Goal: Task Accomplishment & Management: Complete application form

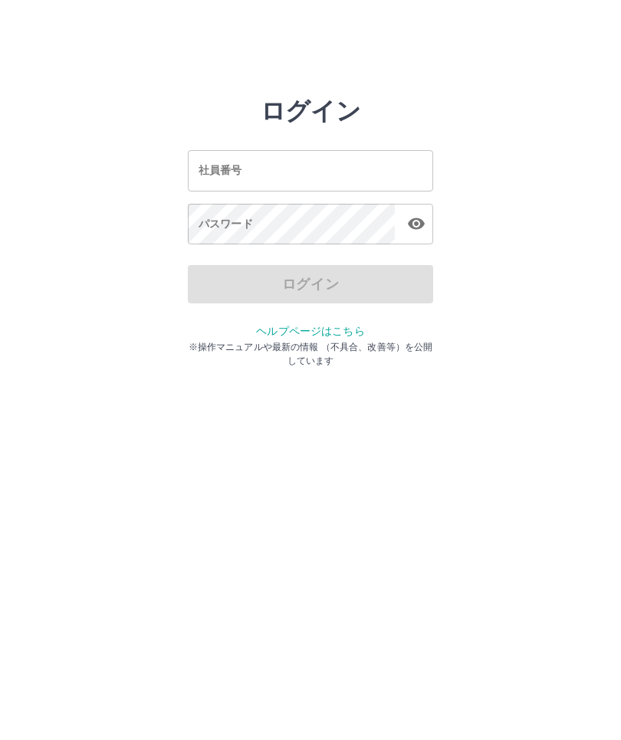
click at [287, 174] on input "社員番号" at bounding box center [310, 170] width 245 height 41
type input "*******"
click at [218, 227] on div "パスワード パスワード" at bounding box center [310, 225] width 245 height 43
click at [219, 228] on div "パスワード パスワード" at bounding box center [310, 225] width 245 height 43
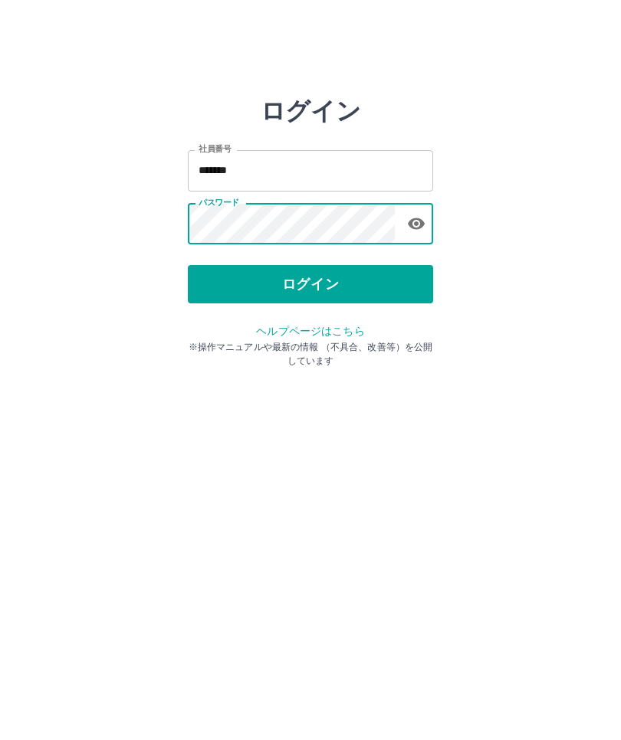
click at [324, 287] on button "ログイン" at bounding box center [310, 284] width 245 height 38
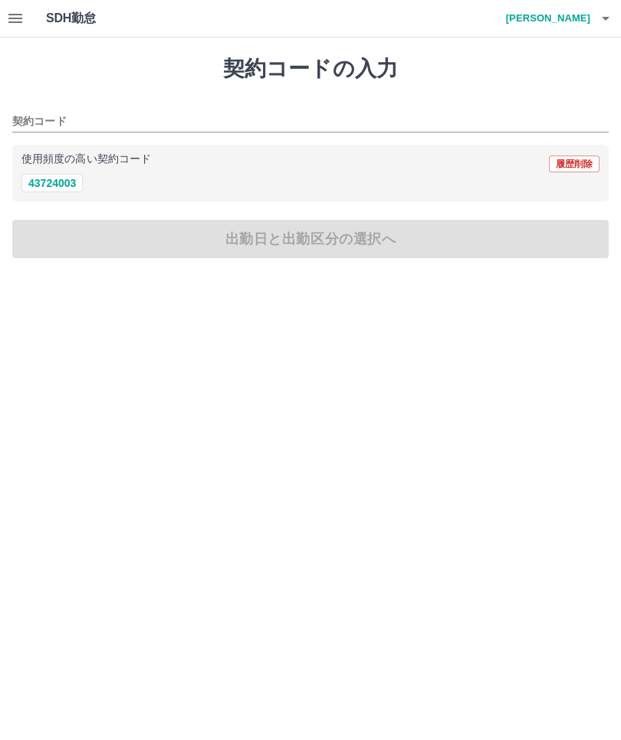
click at [108, 103] on div "契約コード" at bounding box center [310, 116] width 596 height 32
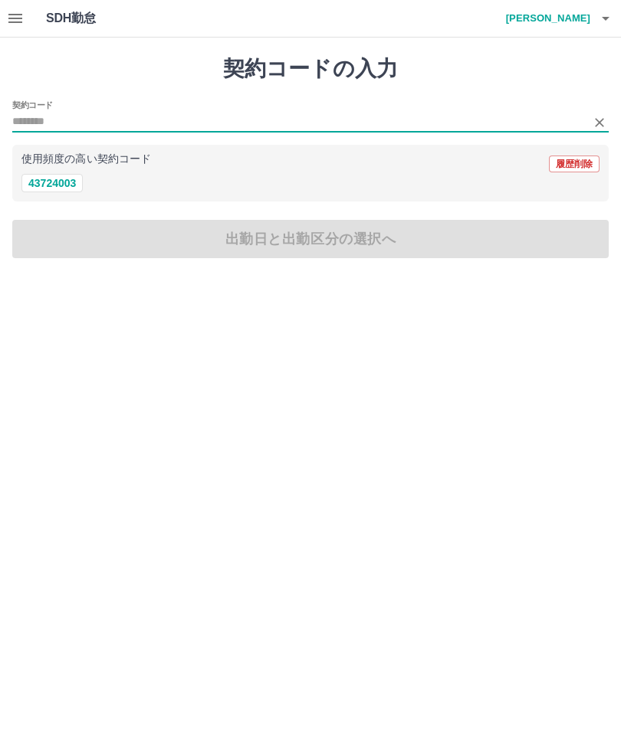
click at [67, 185] on button "43724003" at bounding box center [51, 183] width 61 height 18
type input "********"
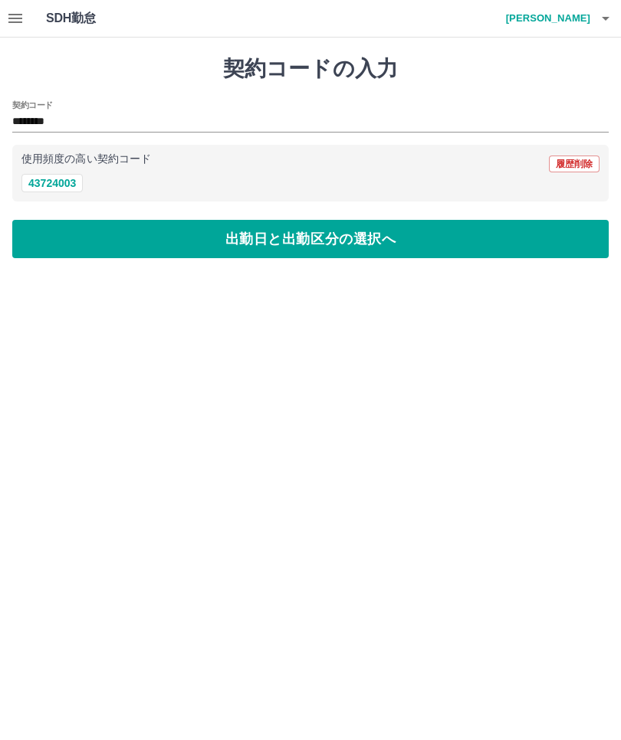
click at [310, 245] on button "出勤日と出勤区分の選択へ" at bounding box center [310, 239] width 596 height 38
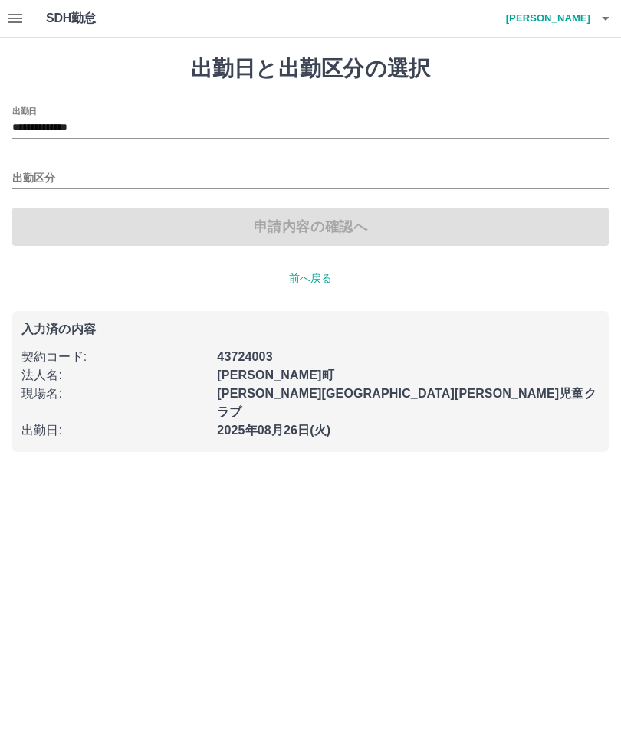
click at [98, 179] on input "出勤区分" at bounding box center [310, 178] width 596 height 19
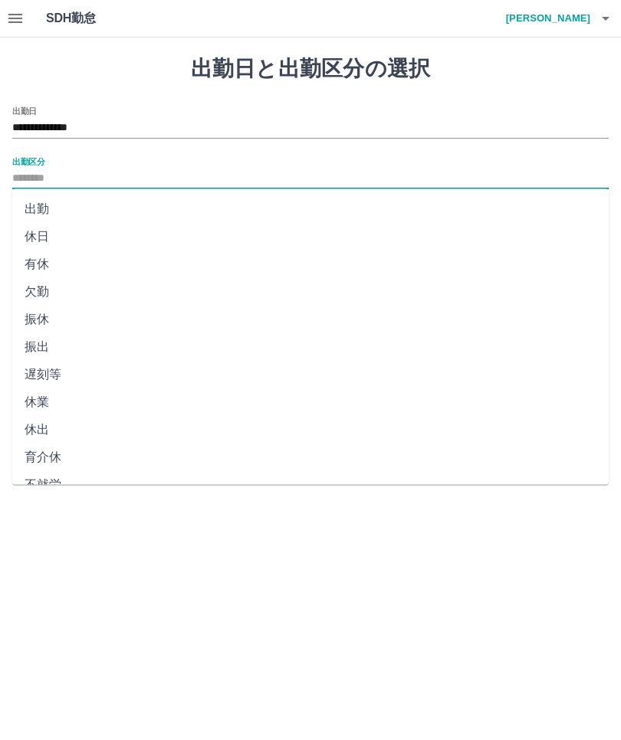
click at [51, 211] on li "出勤" at bounding box center [310, 209] width 596 height 28
type input "**"
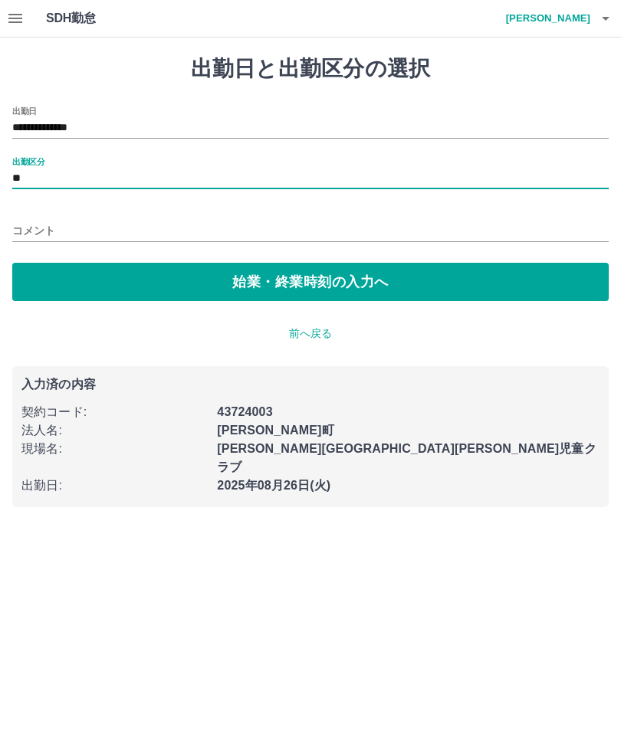
click at [310, 292] on button "始業・終業時刻の入力へ" at bounding box center [310, 282] width 596 height 38
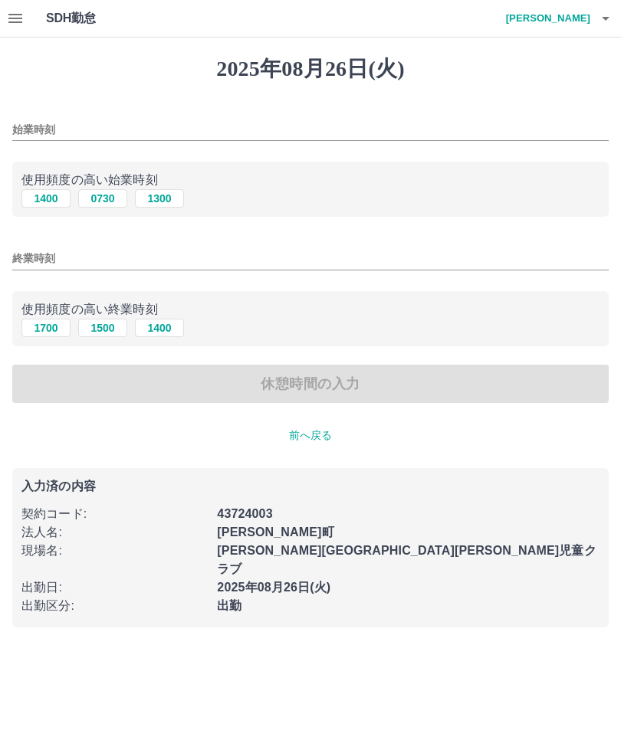
click at [95, 120] on input "始業時刻" at bounding box center [310, 130] width 596 height 22
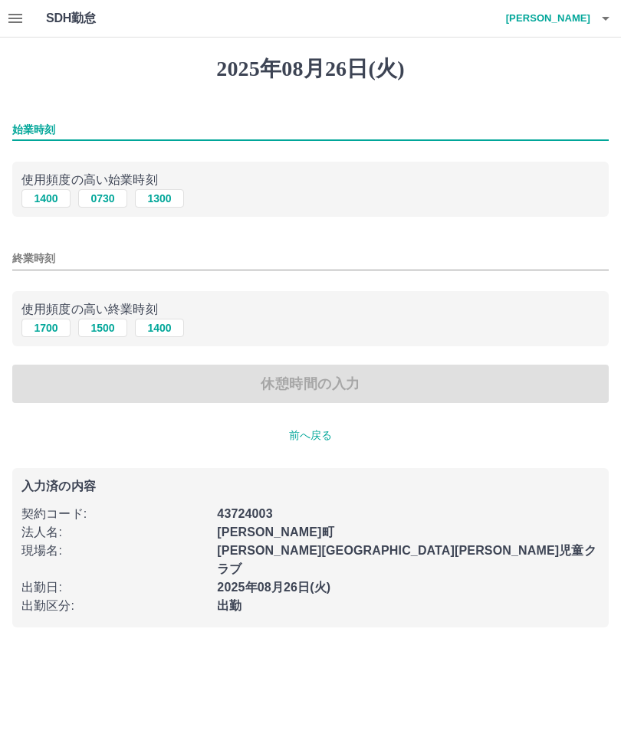
click at [109, 196] on button "0730" at bounding box center [102, 198] width 49 height 18
type input "****"
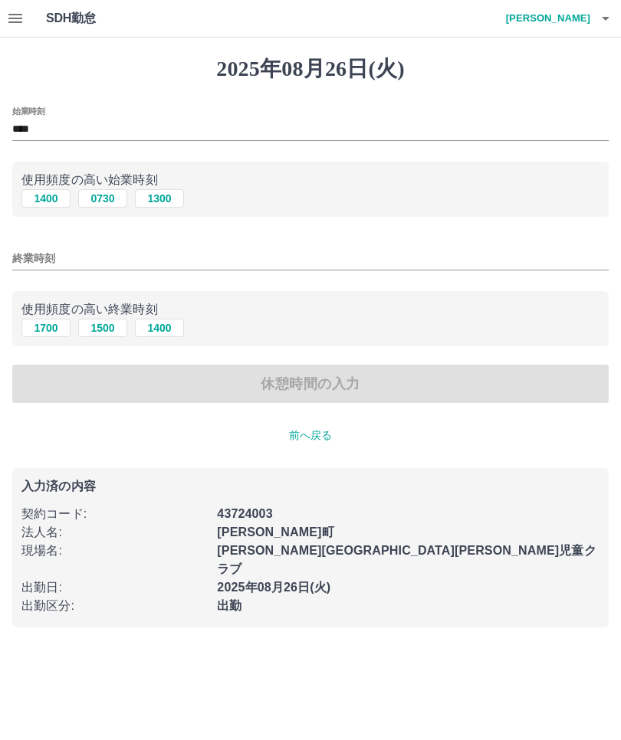
click at [94, 251] on input "終業時刻" at bounding box center [310, 259] width 596 height 22
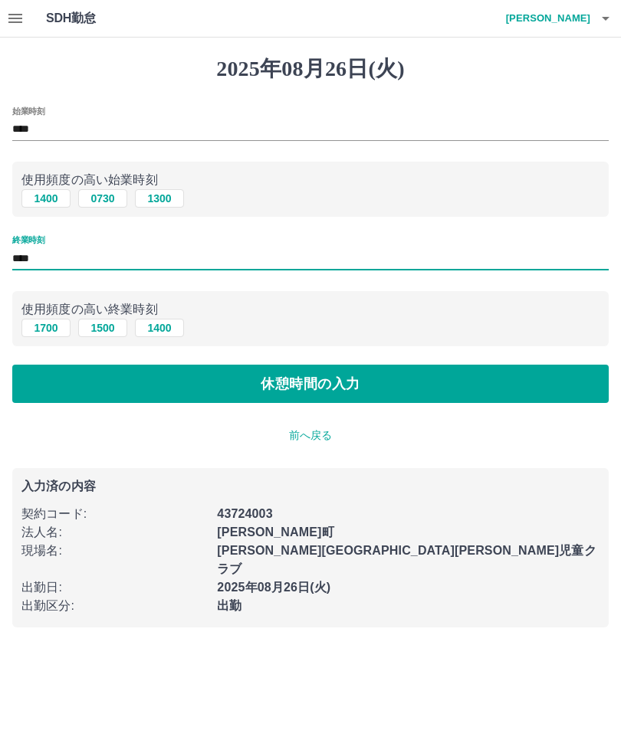
type input "****"
click at [310, 382] on button "休憩時間の入力" at bounding box center [310, 384] width 596 height 38
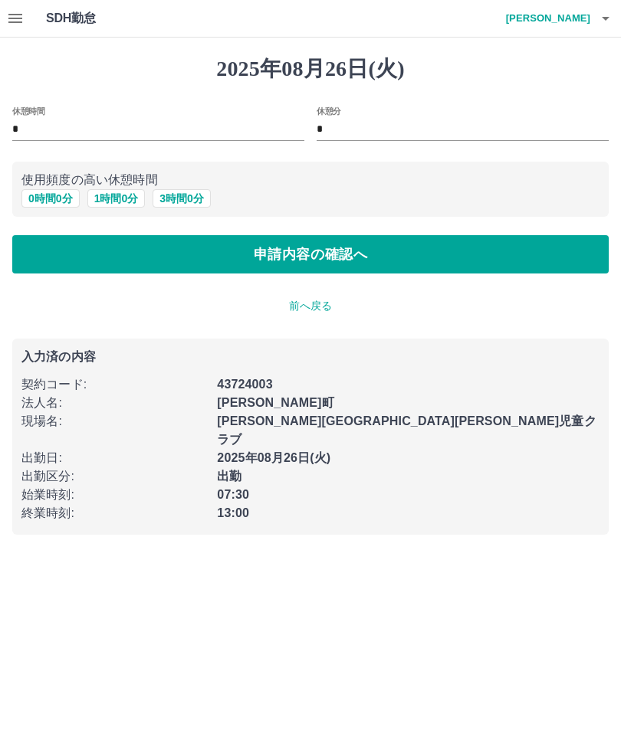
click at [79, 112] on div "休憩時間 *" at bounding box center [158, 125] width 292 height 37
click at [89, 119] on input "*" at bounding box center [158, 130] width 292 height 22
click at [84, 261] on button "申請内容の確認へ" at bounding box center [310, 254] width 596 height 38
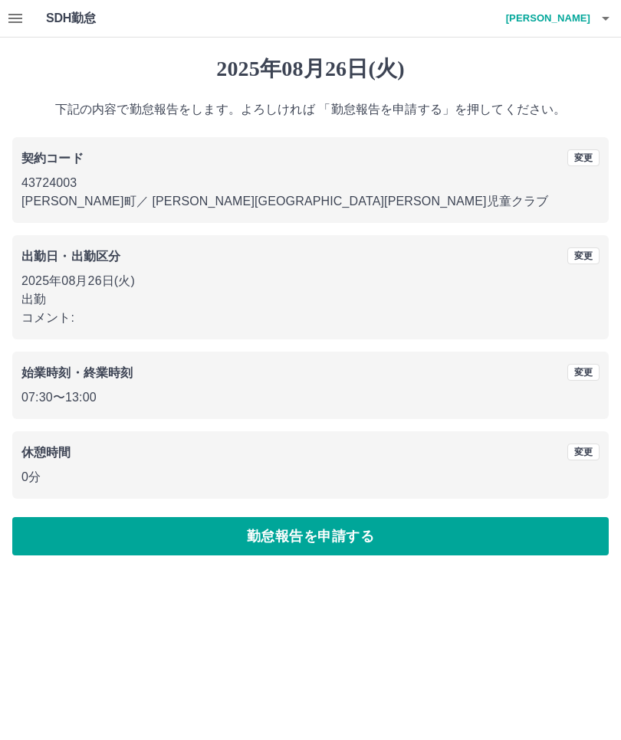
click at [313, 536] on button "勤怠報告を申請する" at bounding box center [310, 536] width 596 height 38
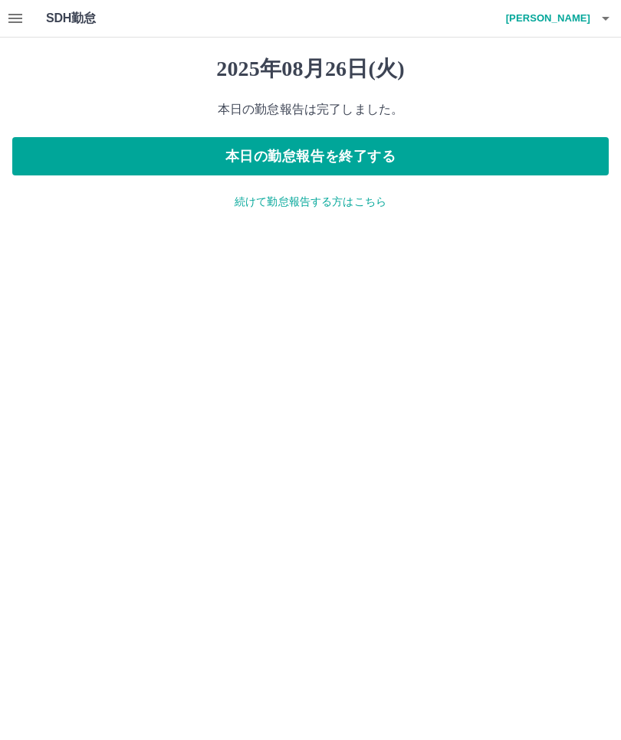
click at [304, 150] on button "本日の勤怠報告を終了する" at bounding box center [310, 156] width 596 height 38
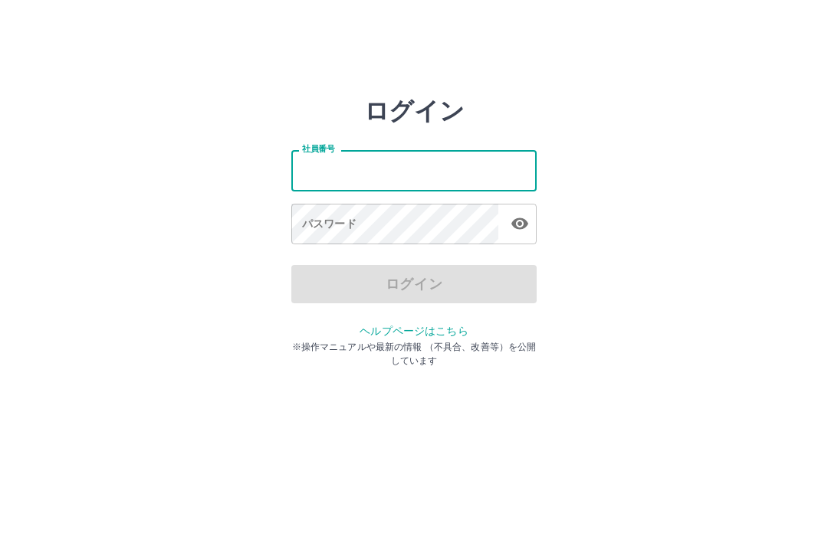
click at [424, 174] on input "社員番号" at bounding box center [413, 170] width 245 height 41
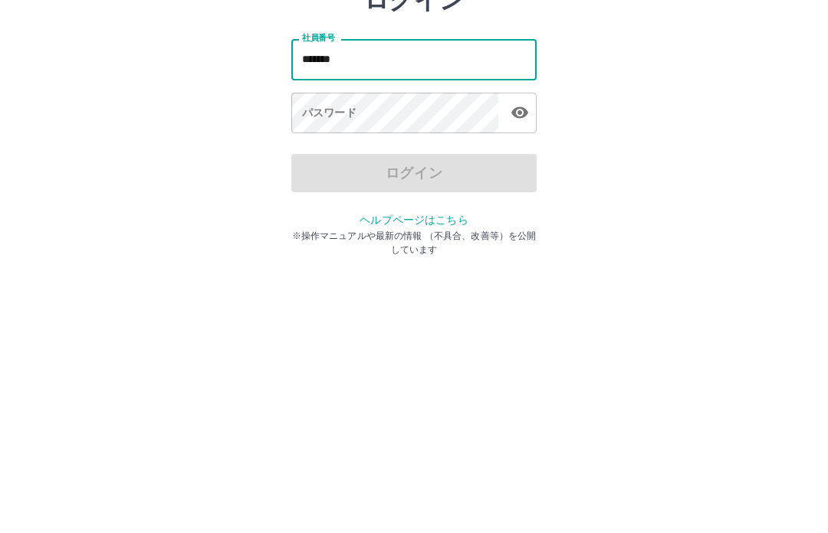
type input "*******"
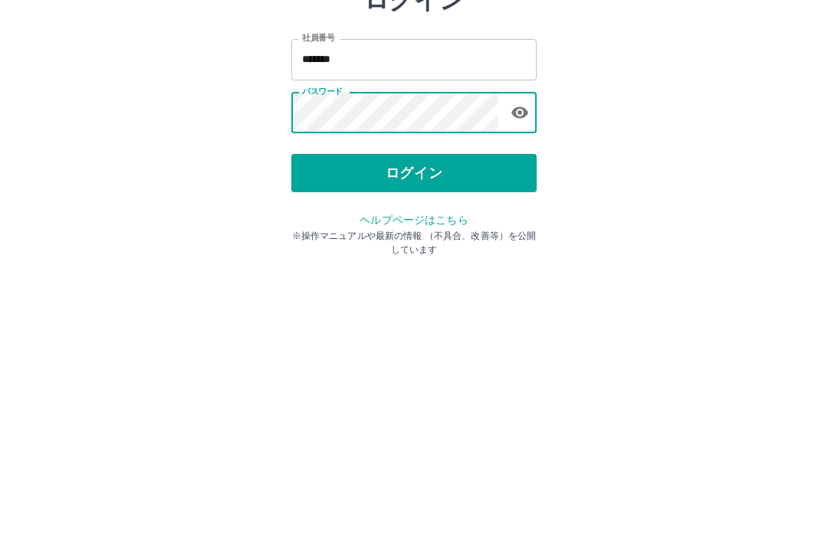
click at [426, 265] on button "ログイン" at bounding box center [413, 284] width 245 height 38
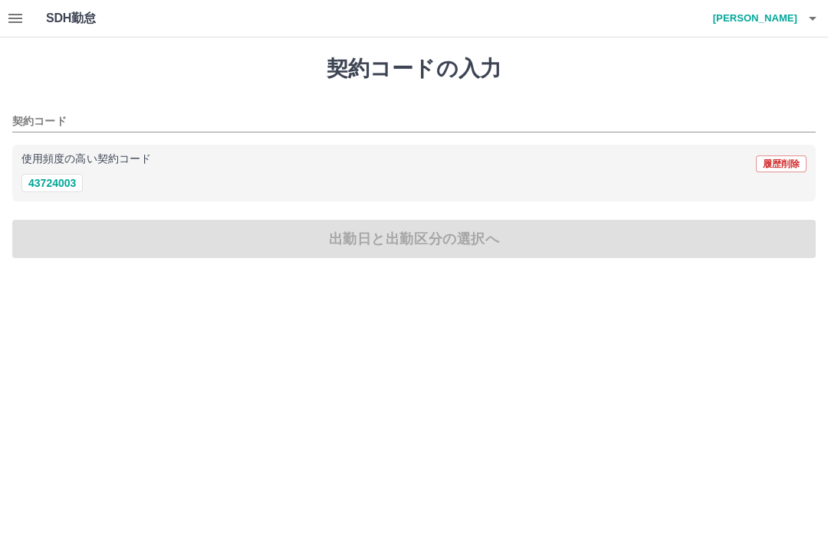
click at [27, 25] on button "button" at bounding box center [15, 18] width 31 height 37
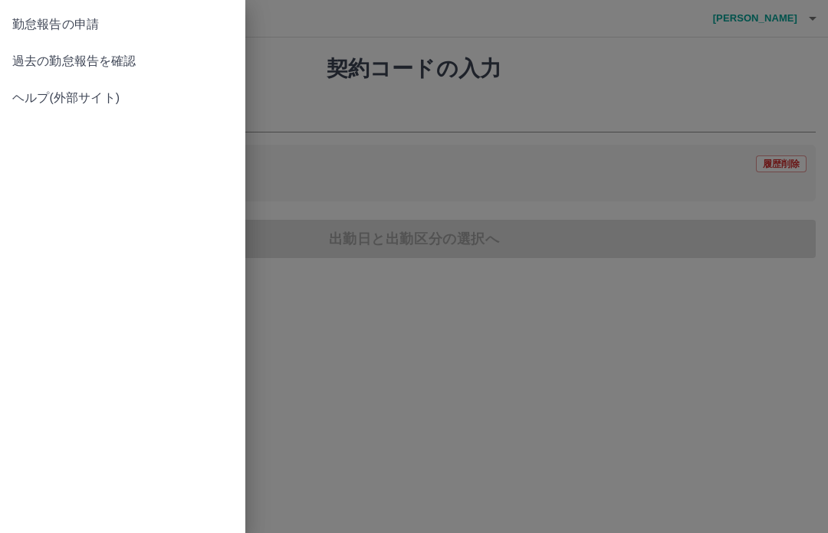
click at [120, 63] on span "過去の勤怠報告を確認" at bounding box center [122, 61] width 221 height 18
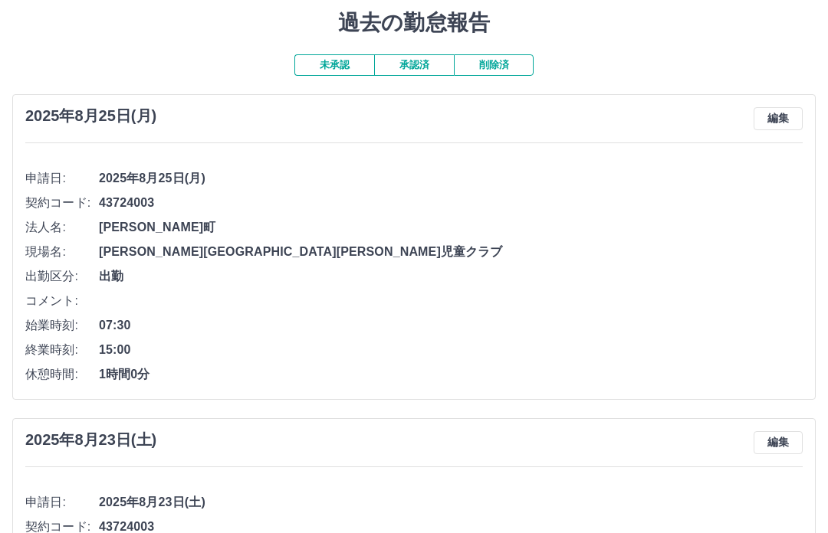
scroll to position [51, 0]
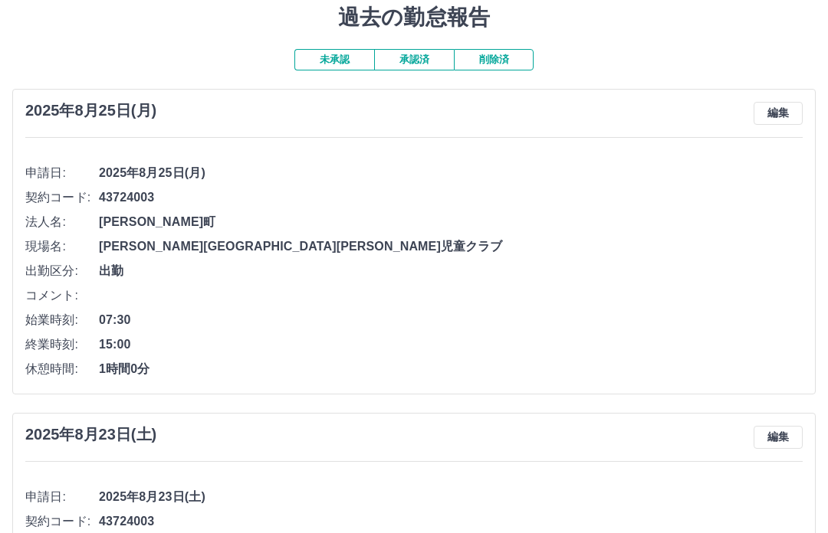
click at [779, 111] on button "編集" at bounding box center [777, 113] width 49 height 23
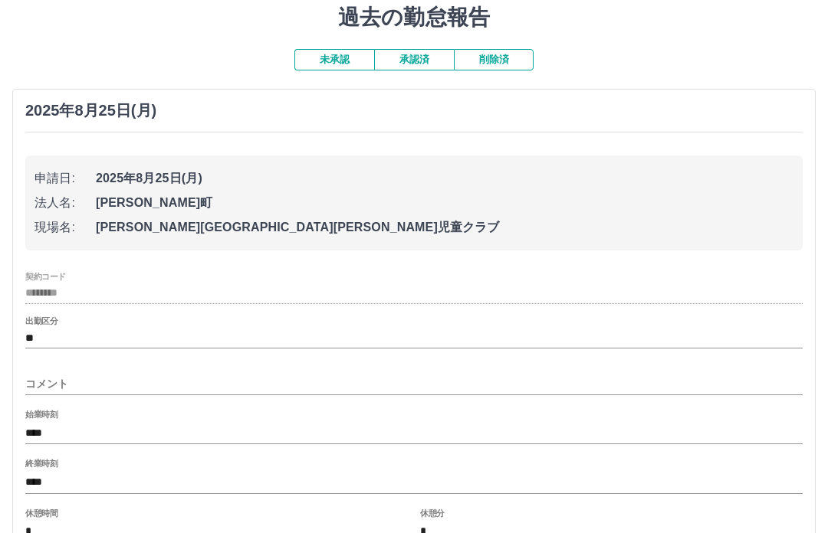
click at [71, 378] on input "コメント" at bounding box center [413, 384] width 777 height 22
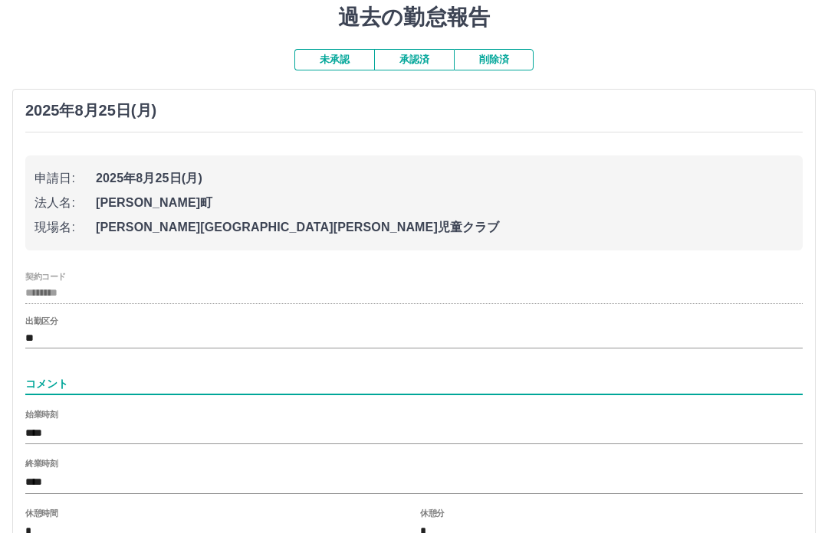
scroll to position [51, 0]
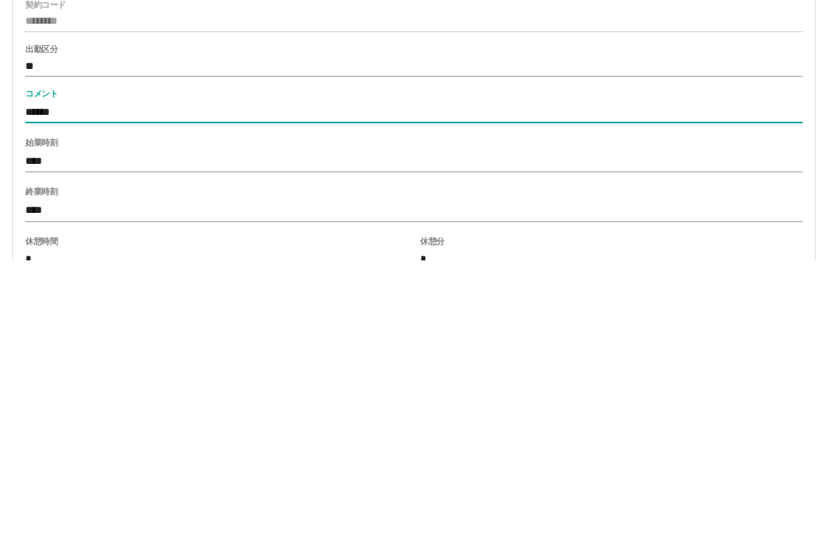
type input "******"
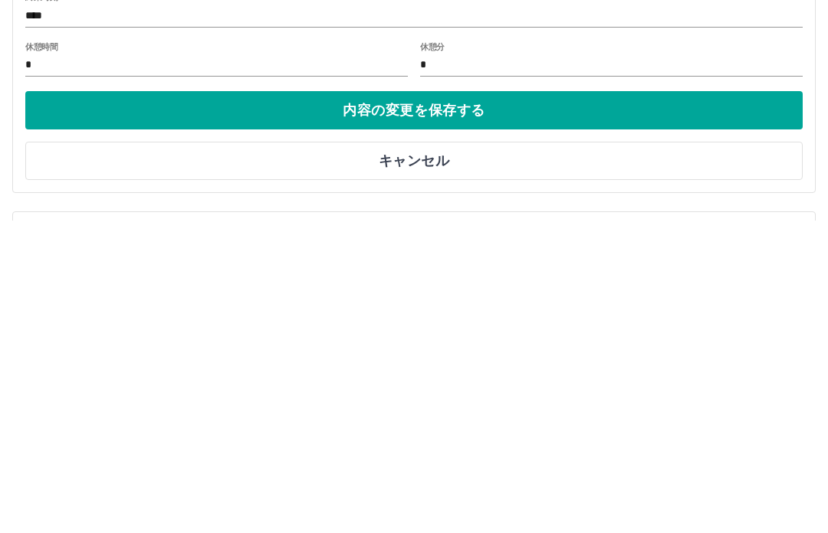
scroll to position [214, 0]
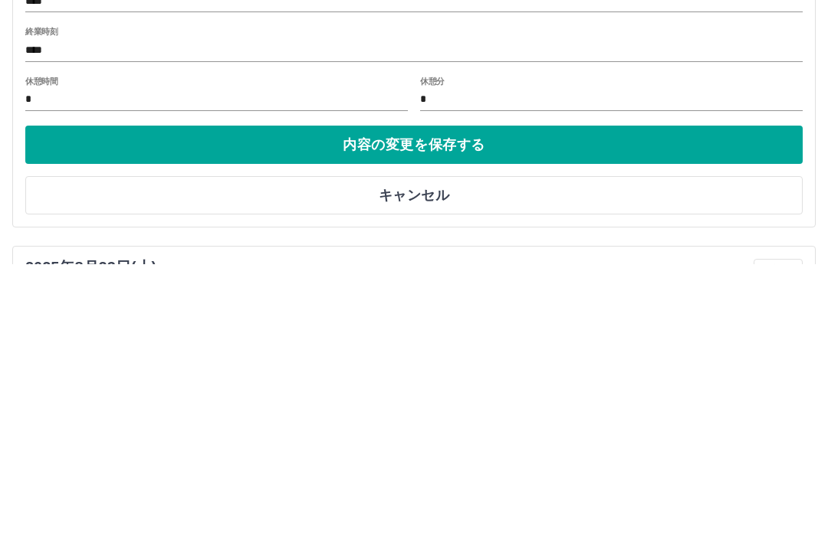
click at [642, 395] on button "内容の変更を保存する" at bounding box center [413, 414] width 777 height 38
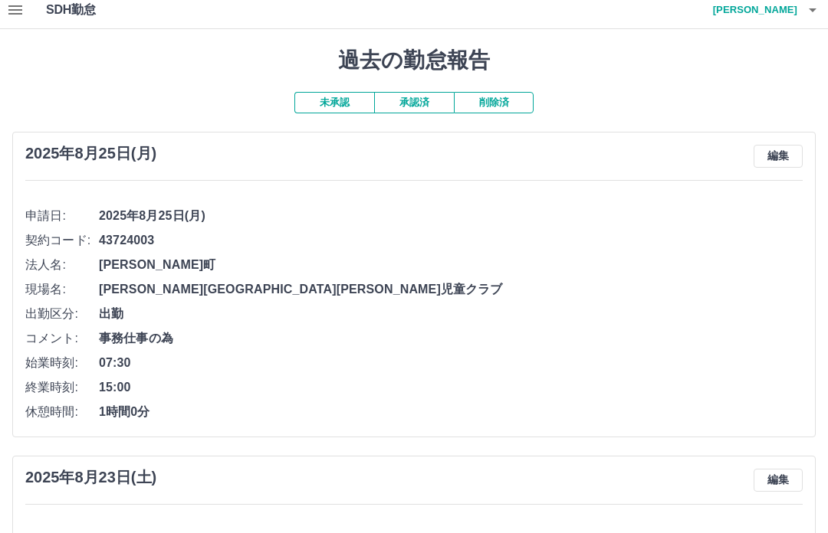
scroll to position [0, 0]
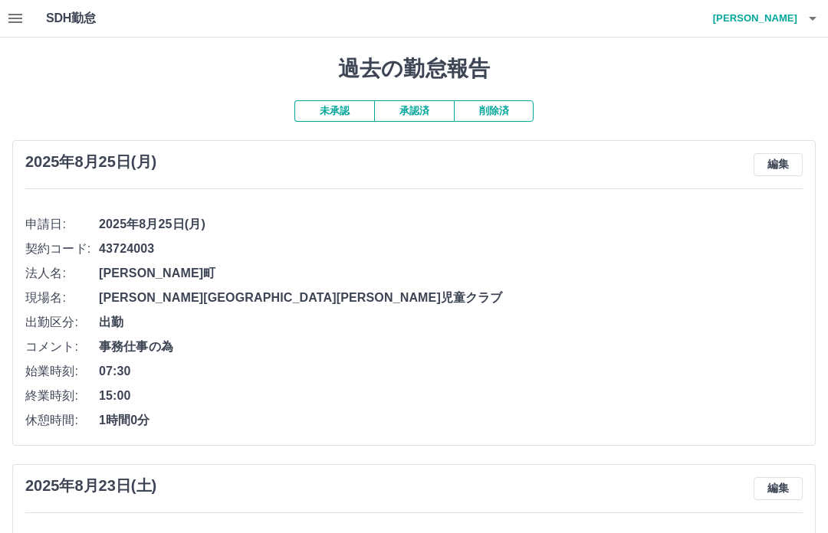
click at [27, 14] on button "button" at bounding box center [15, 18] width 31 height 37
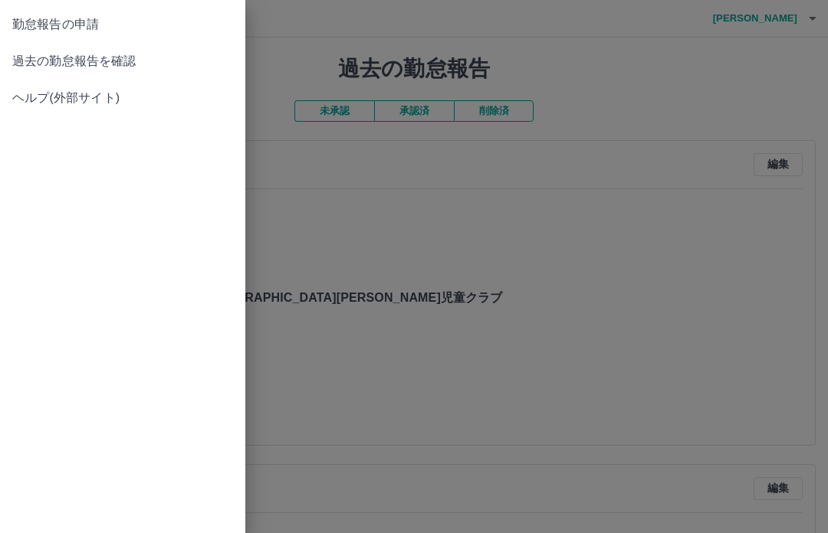
click at [102, 21] on span "勤怠報告の申請" at bounding box center [122, 24] width 221 height 18
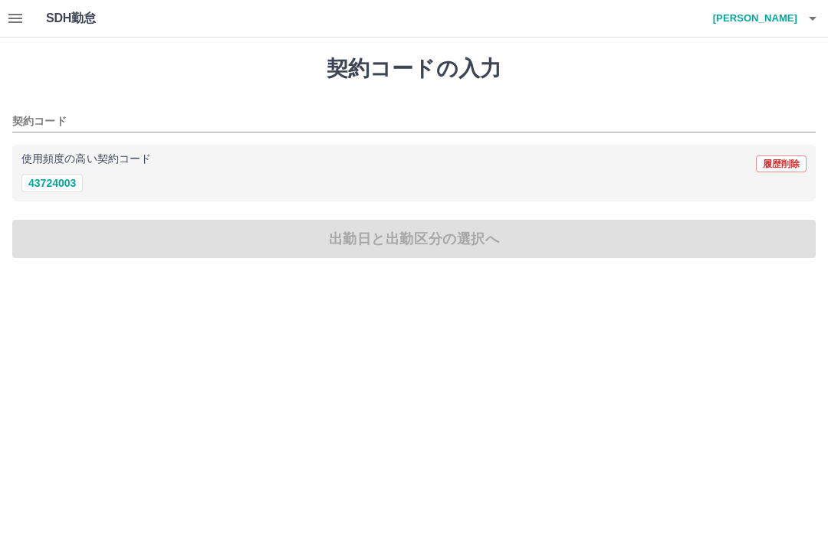
click at [58, 171] on div "使用頻度の高い契約コード 履歴削除" at bounding box center [413, 164] width 785 height 20
click at [71, 175] on button "43724003" at bounding box center [51, 183] width 61 height 18
type input "********"
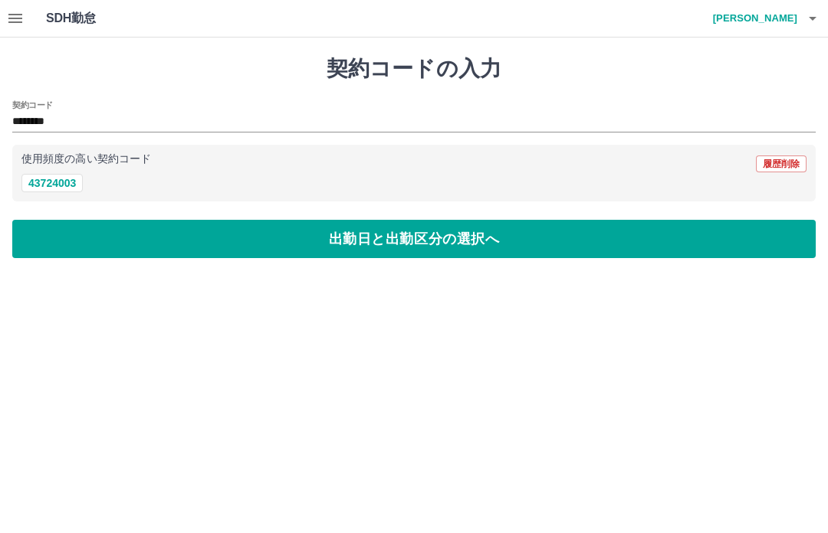
click at [359, 248] on button "出勤日と出勤区分の選択へ" at bounding box center [413, 239] width 803 height 38
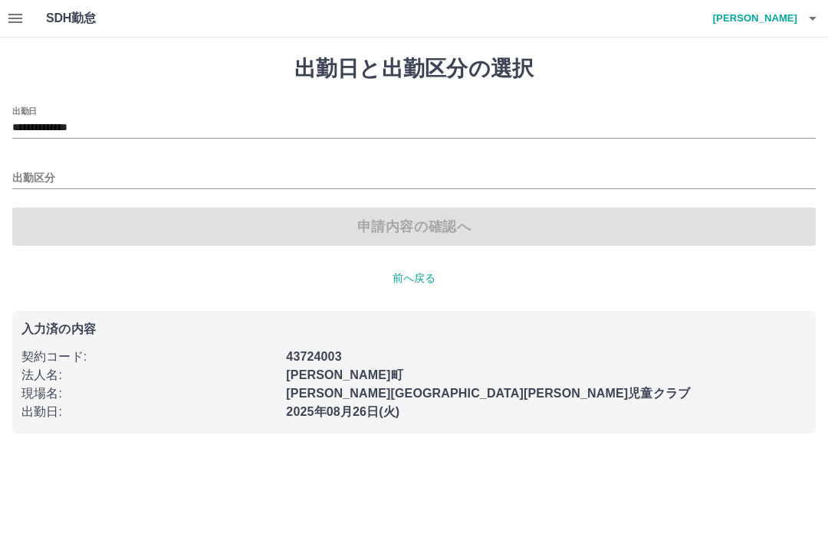
click at [59, 159] on div "出勤区分" at bounding box center [413, 173] width 803 height 32
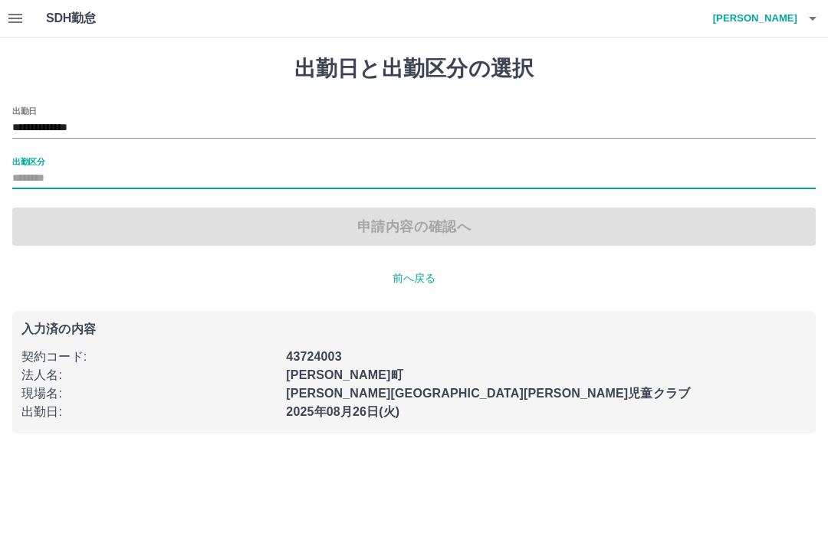
click at [63, 176] on input "出勤区分" at bounding box center [413, 178] width 803 height 19
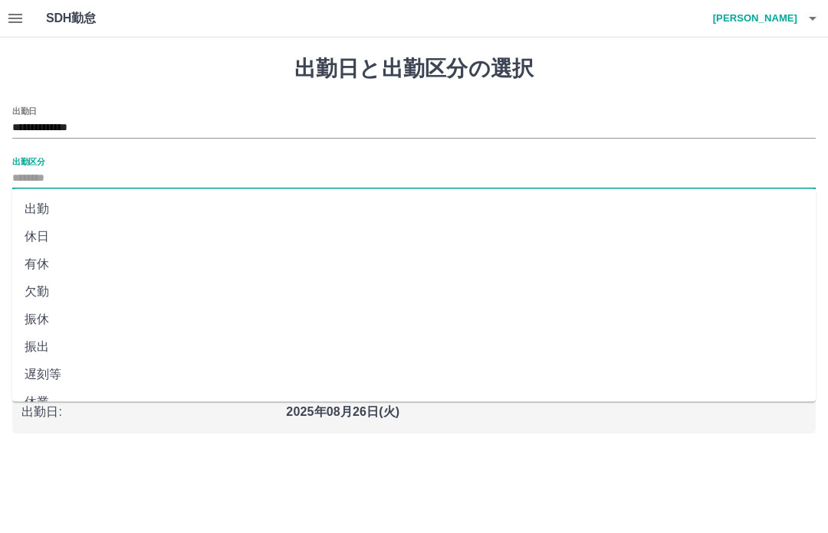
click at [57, 212] on li "出勤" at bounding box center [413, 209] width 803 height 28
type input "**"
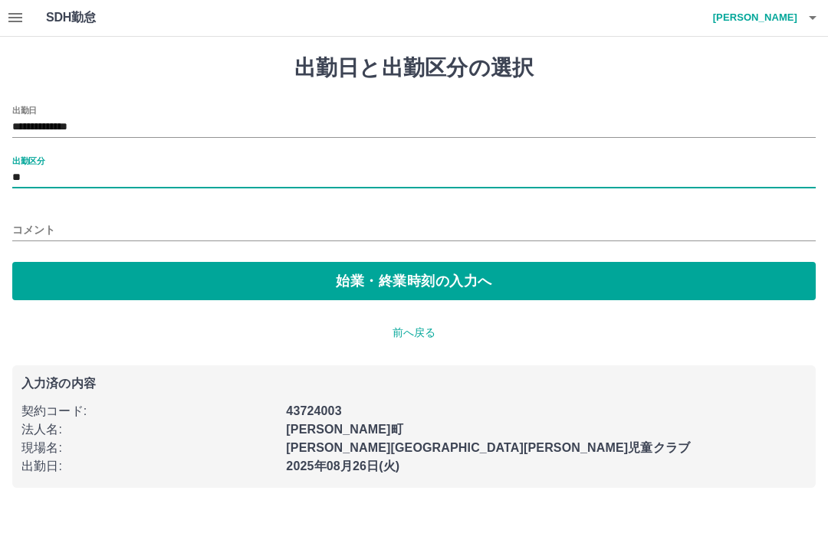
click at [529, 277] on button "始業・終業時刻の入力へ" at bounding box center [413, 282] width 803 height 38
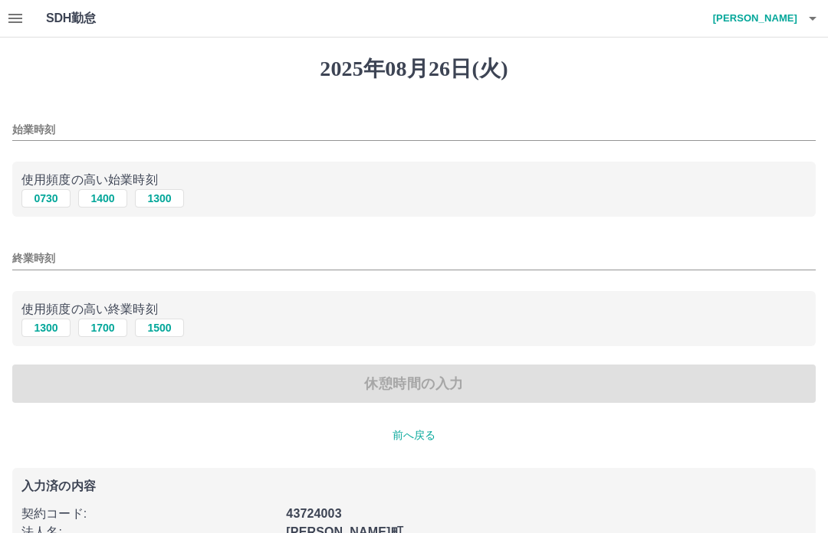
click at [47, 196] on button "0730" at bounding box center [45, 198] width 49 height 18
type input "****"
click at [51, 324] on button "1300" at bounding box center [45, 328] width 49 height 18
type input "****"
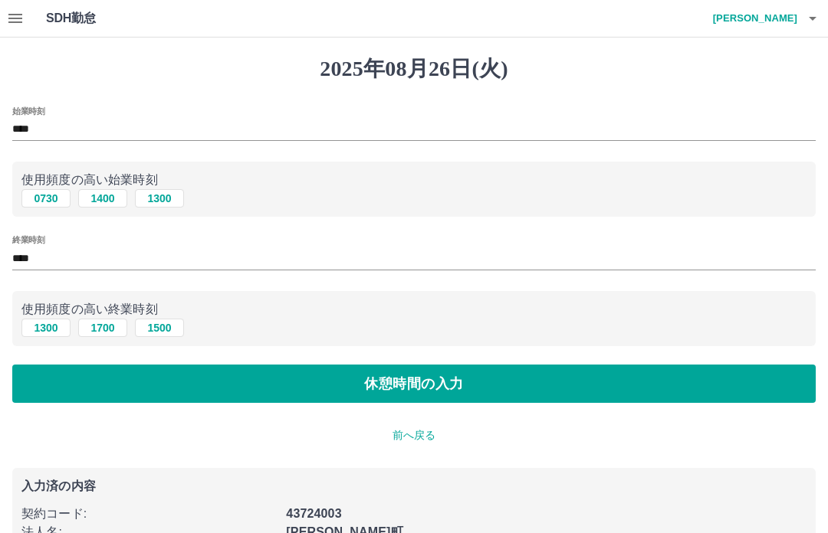
click at [443, 389] on button "休憩時間の入力" at bounding box center [413, 384] width 803 height 38
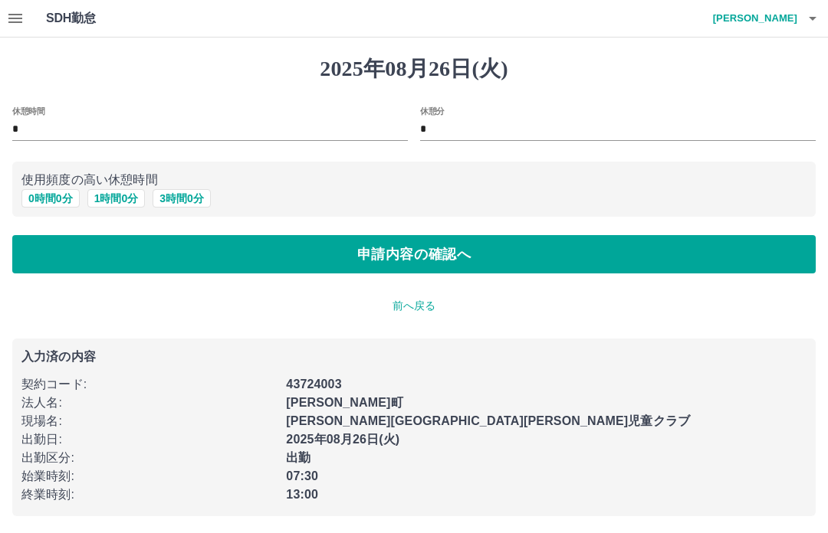
click at [447, 258] on button "申請内容の確認へ" at bounding box center [413, 254] width 803 height 38
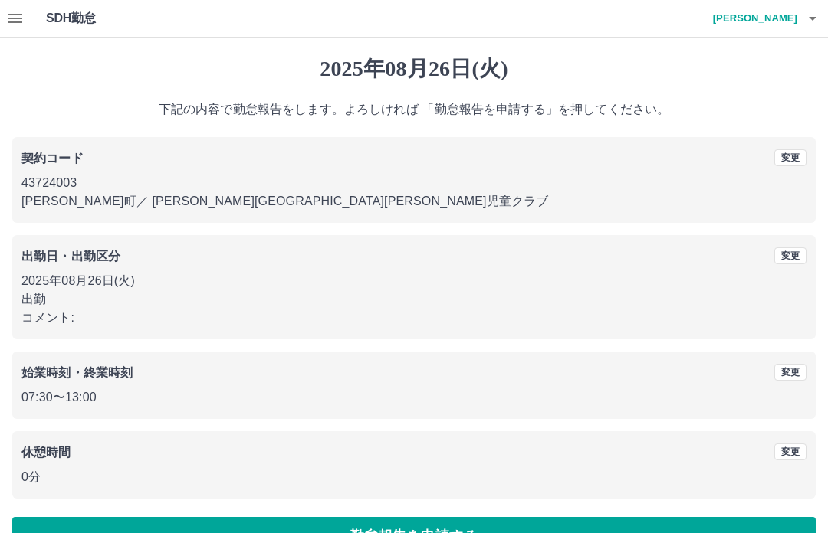
scroll to position [40, 0]
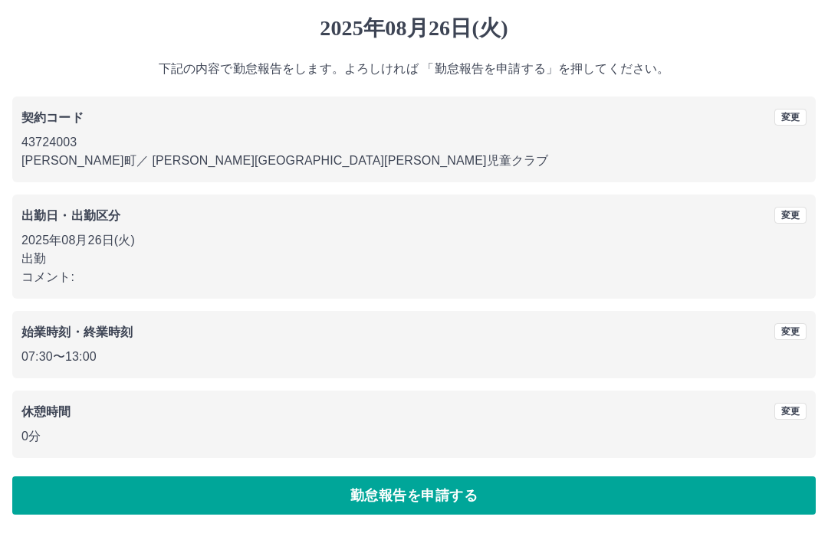
click at [613, 495] on button "勤怠報告を申請する" at bounding box center [413, 496] width 803 height 38
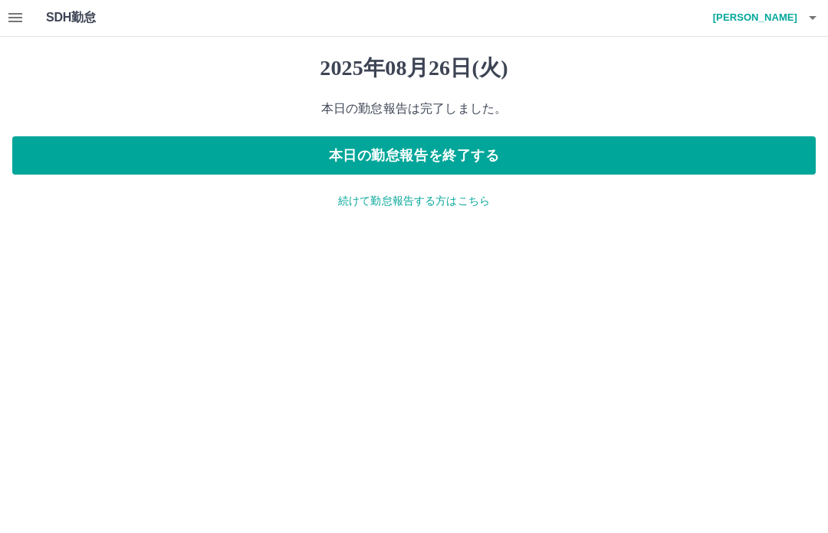
click at [770, 154] on button "本日の勤怠報告を終了する" at bounding box center [413, 156] width 803 height 38
